Goal: Information Seeking & Learning: Learn about a topic

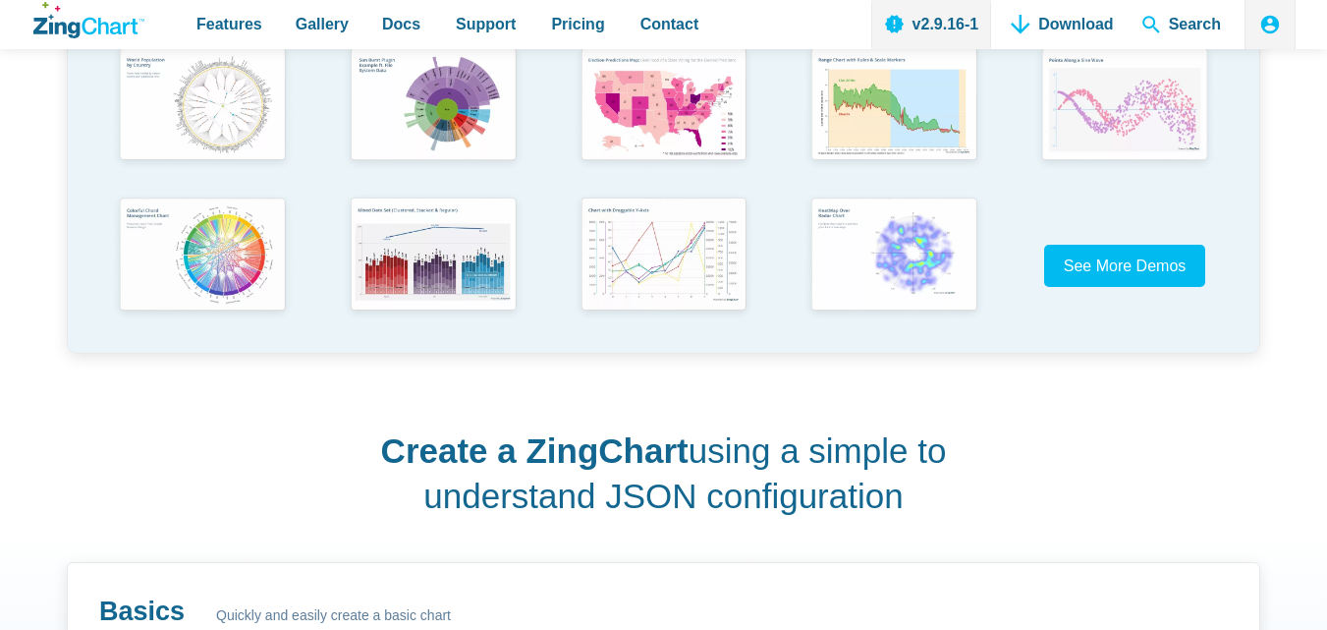
scroll to position [589, 0]
click at [1118, 270] on span "See More Demos" at bounding box center [1117, 265] width 123 height 17
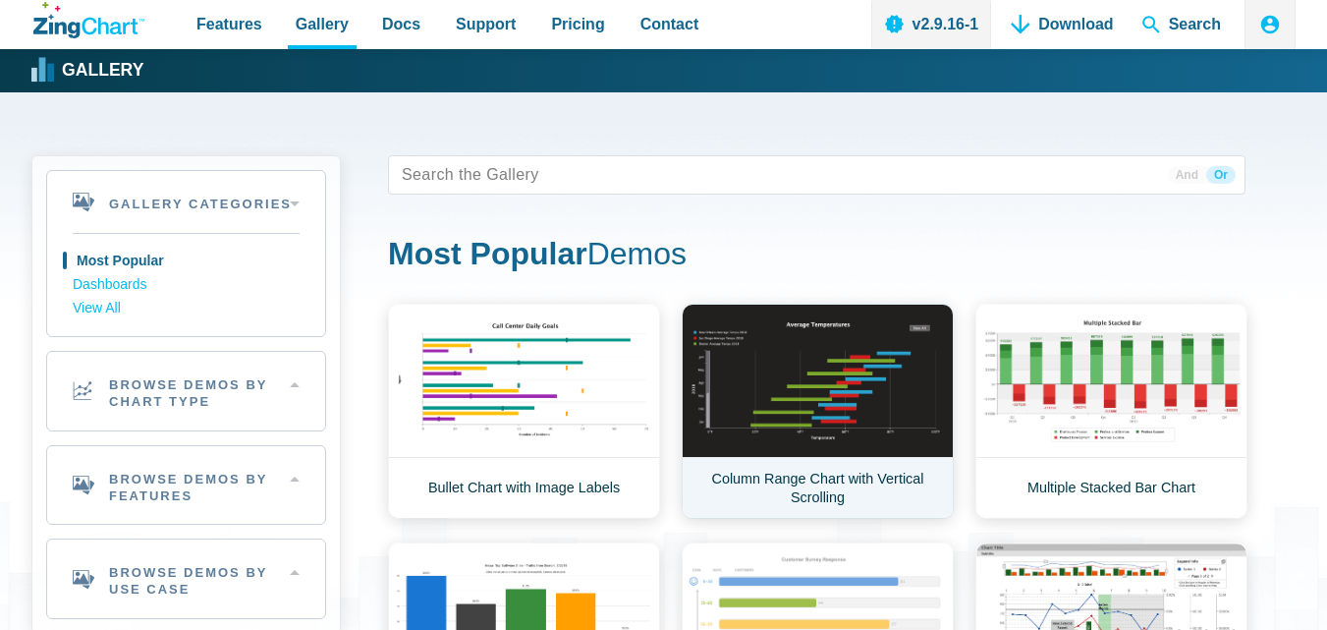
scroll to position [458, 0]
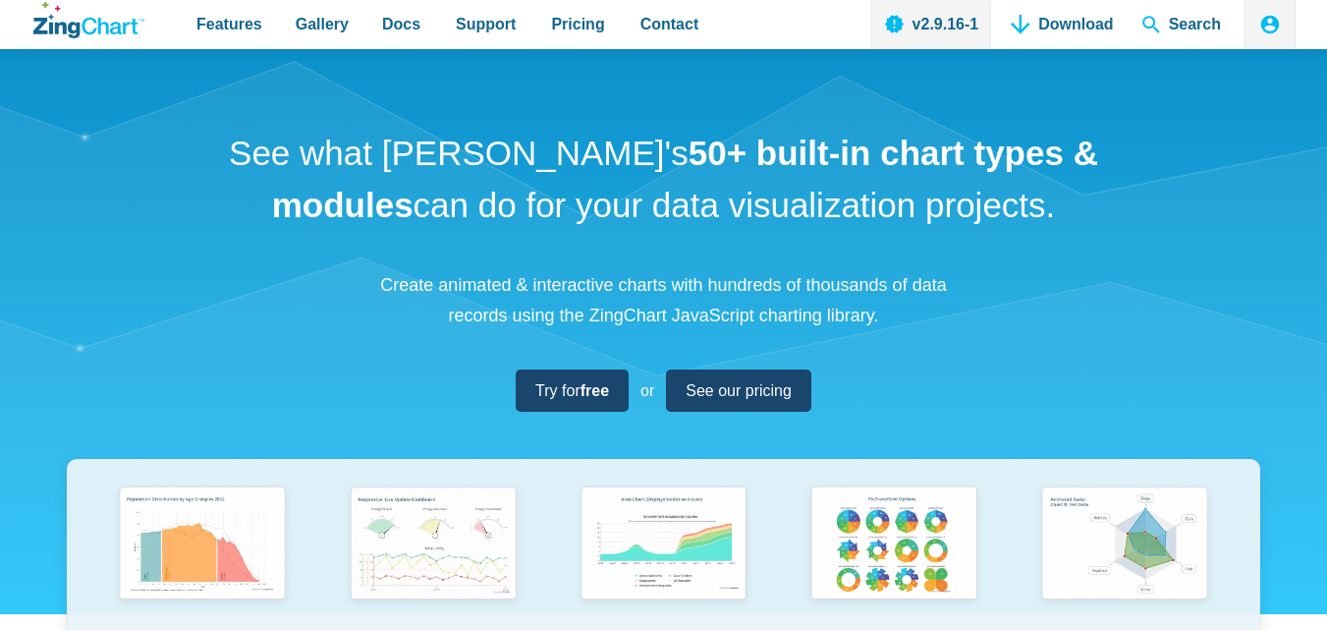
scroll to position [393, 0]
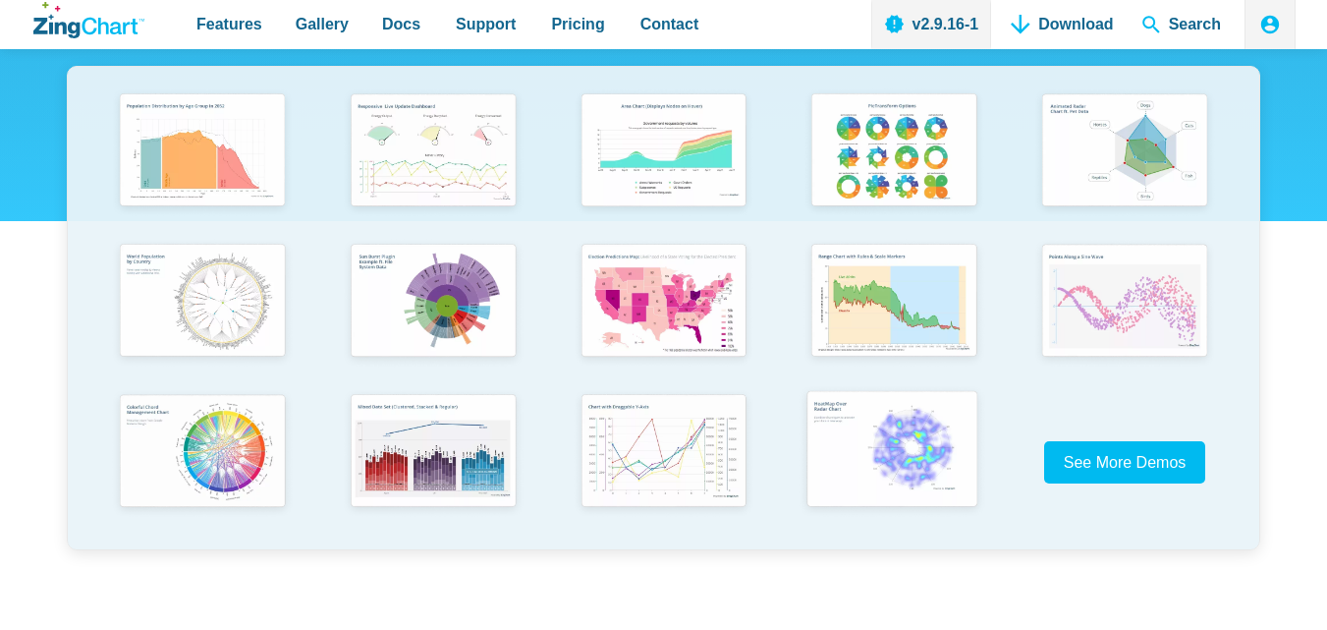
click at [915, 453] on img "App Content" at bounding box center [893, 451] width 190 height 136
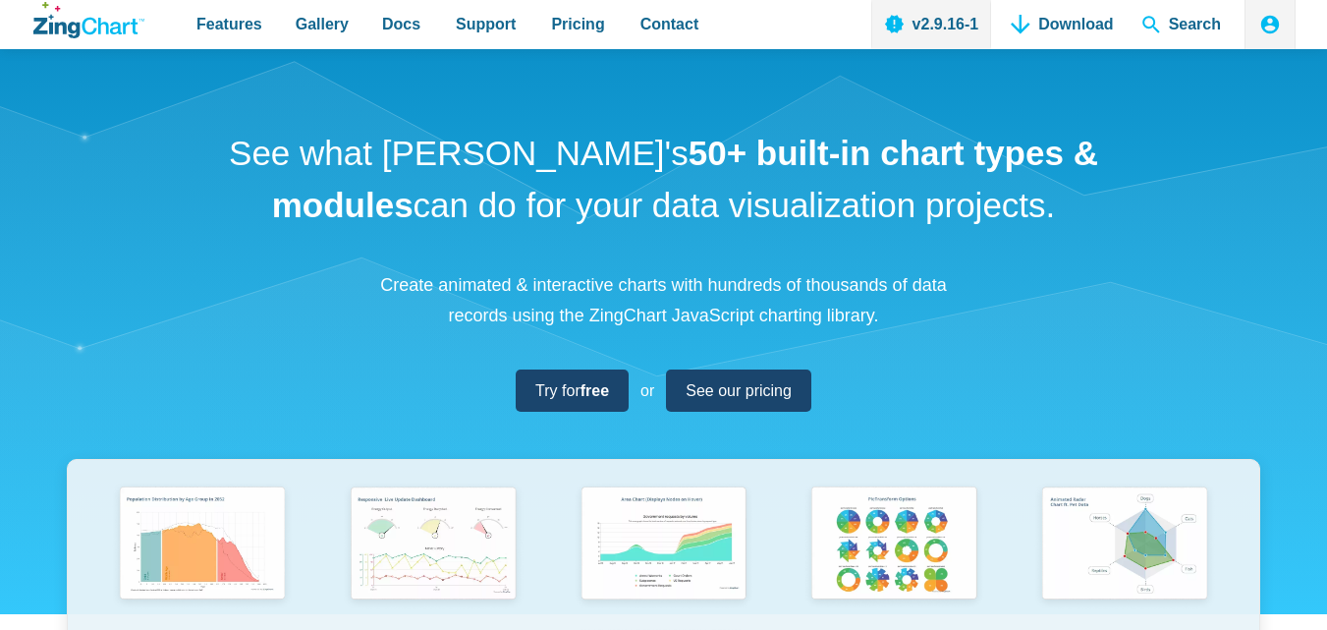
scroll to position [292, 0]
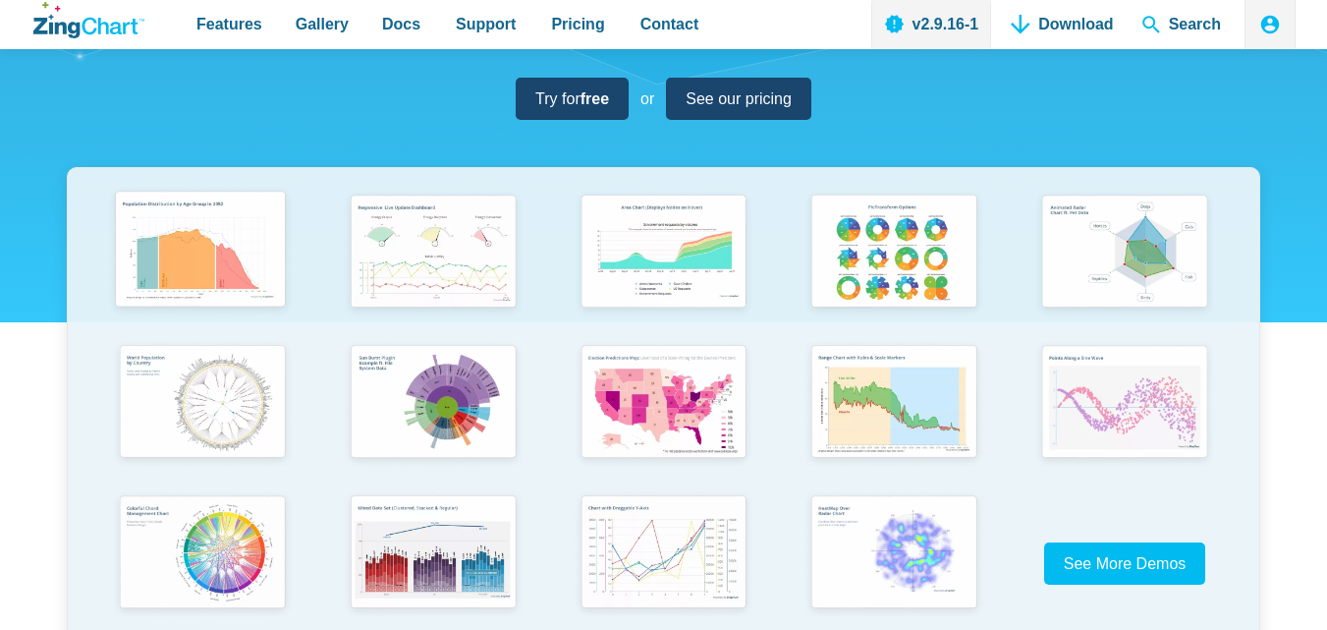
click at [206, 250] on img "App Content" at bounding box center [200, 252] width 190 height 136
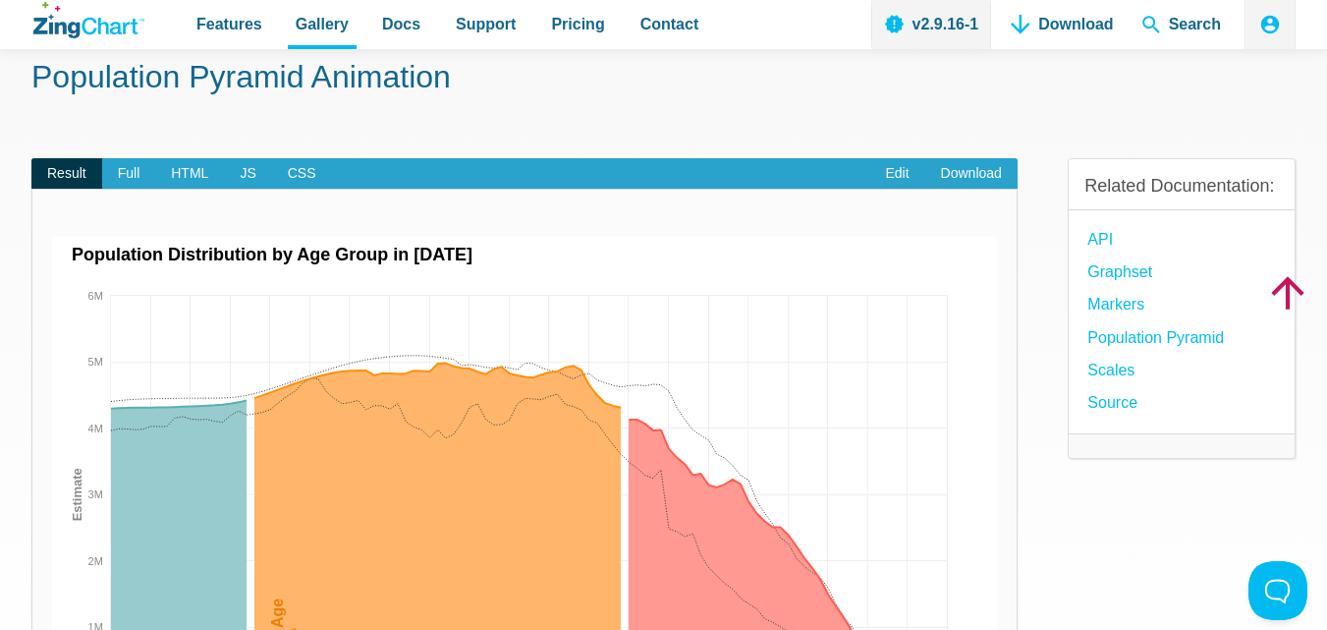
scroll to position [295, 0]
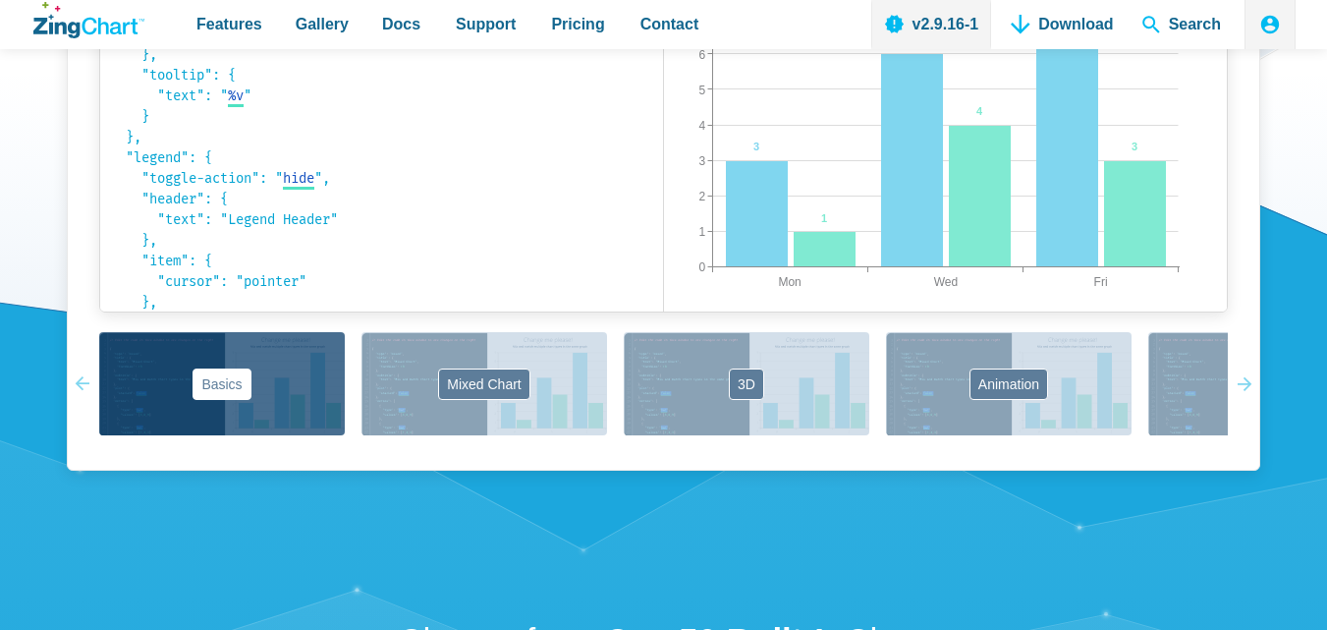
scroll to position [1959, 0]
